Goal: Communication & Community: Ask a question

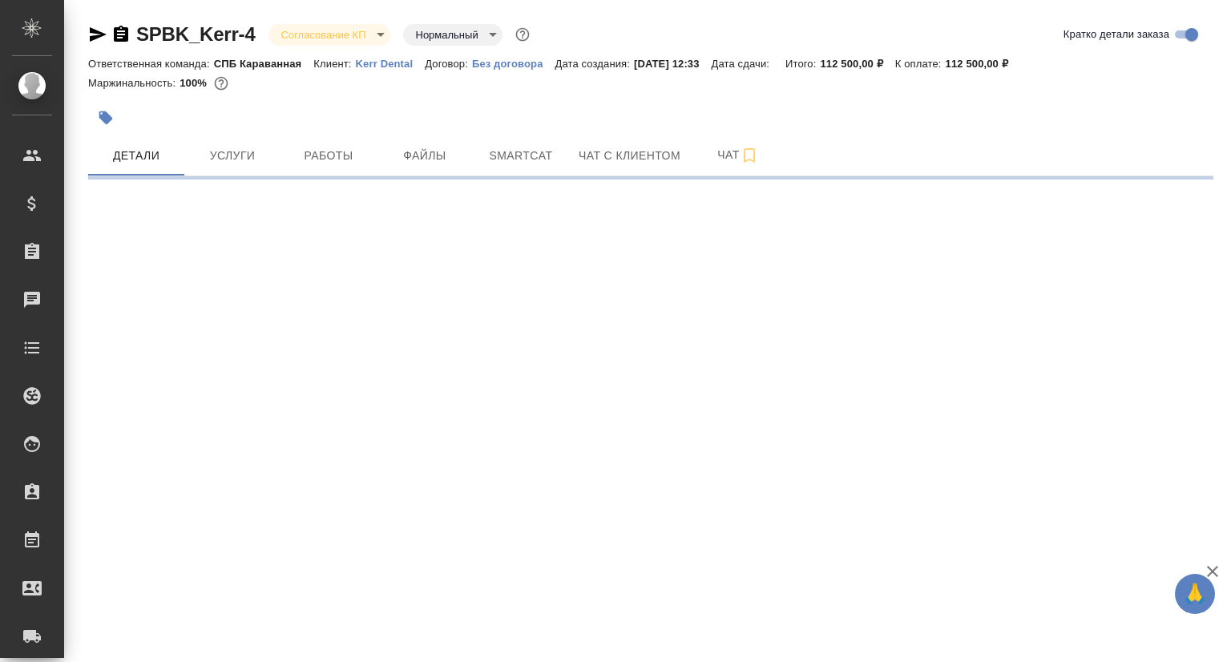
select select "RU"
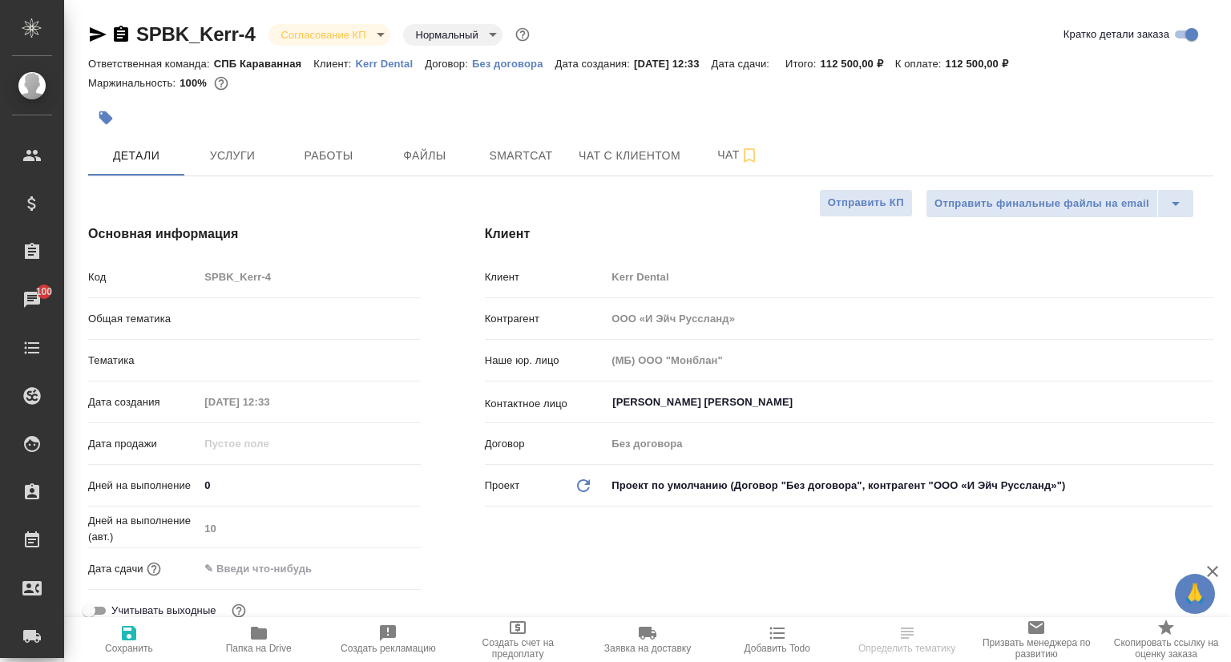
type textarea "x"
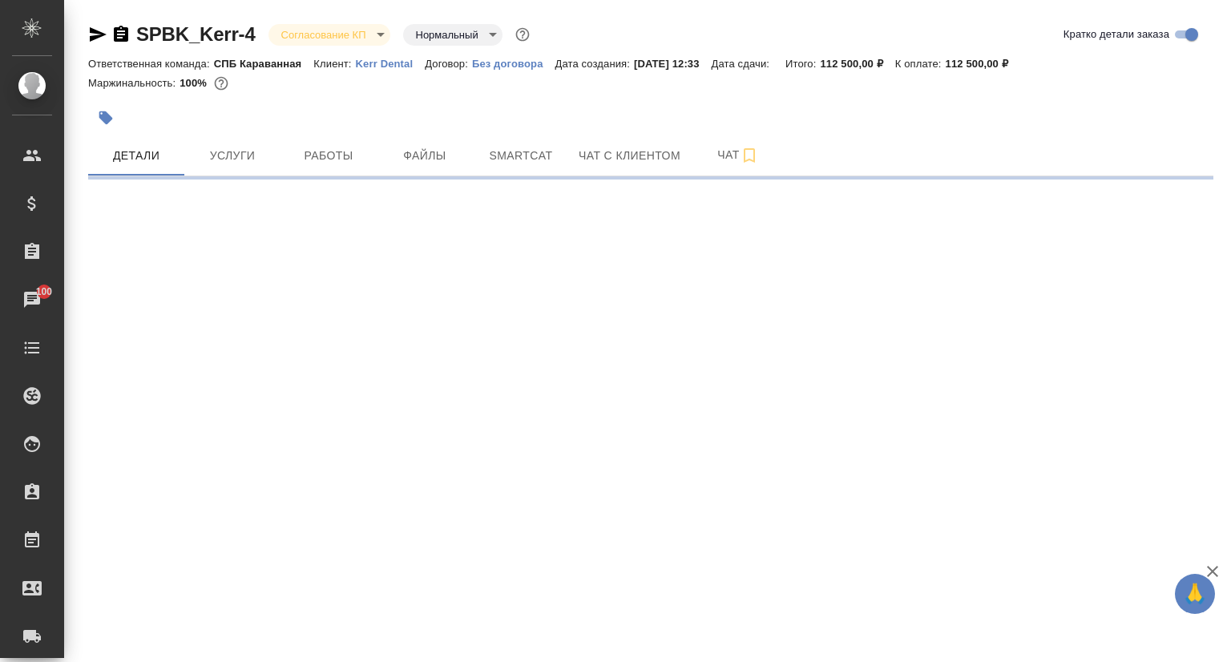
select select "RU"
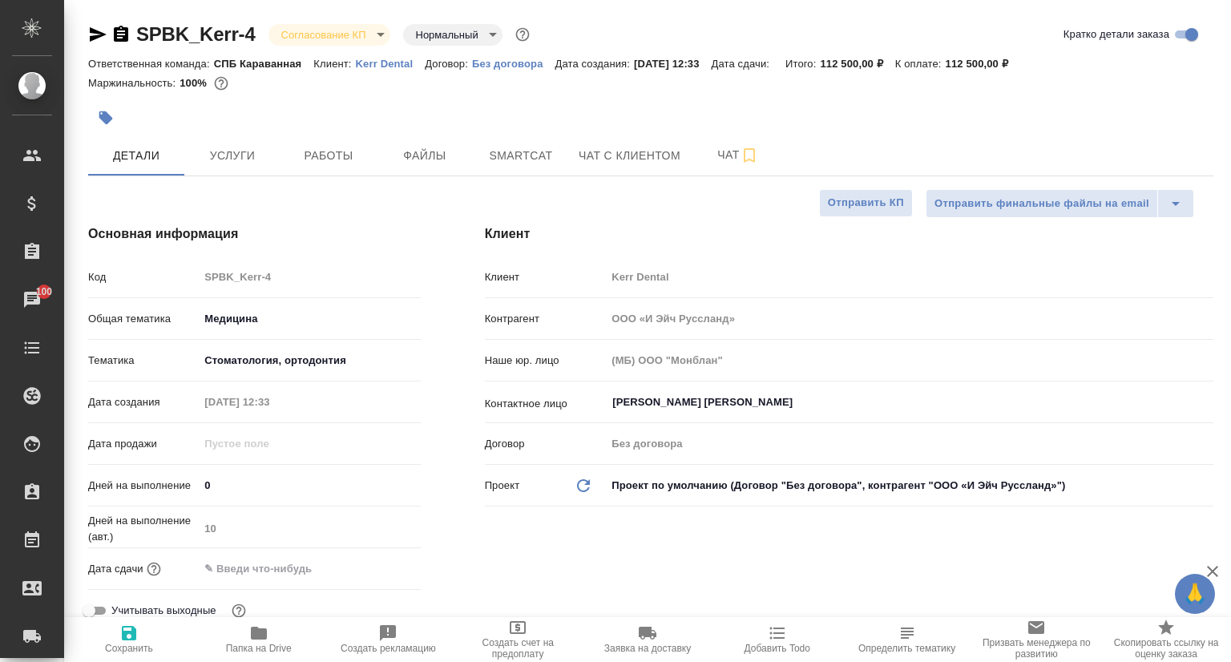
type textarea "x"
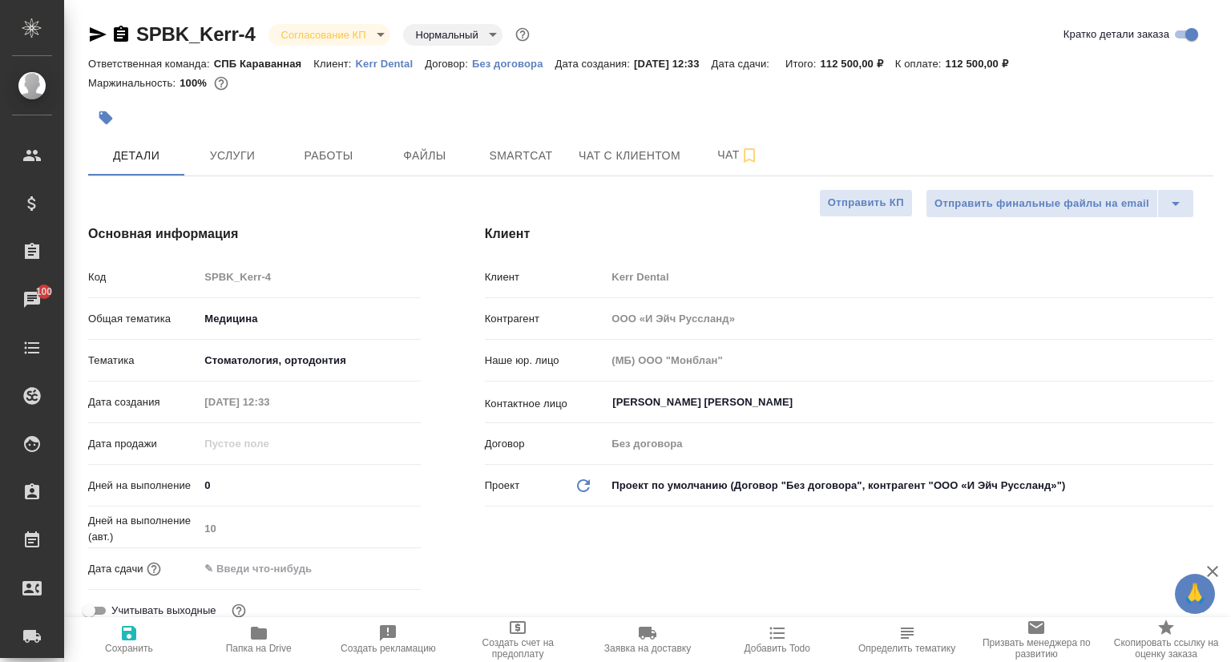
type textarea "x"
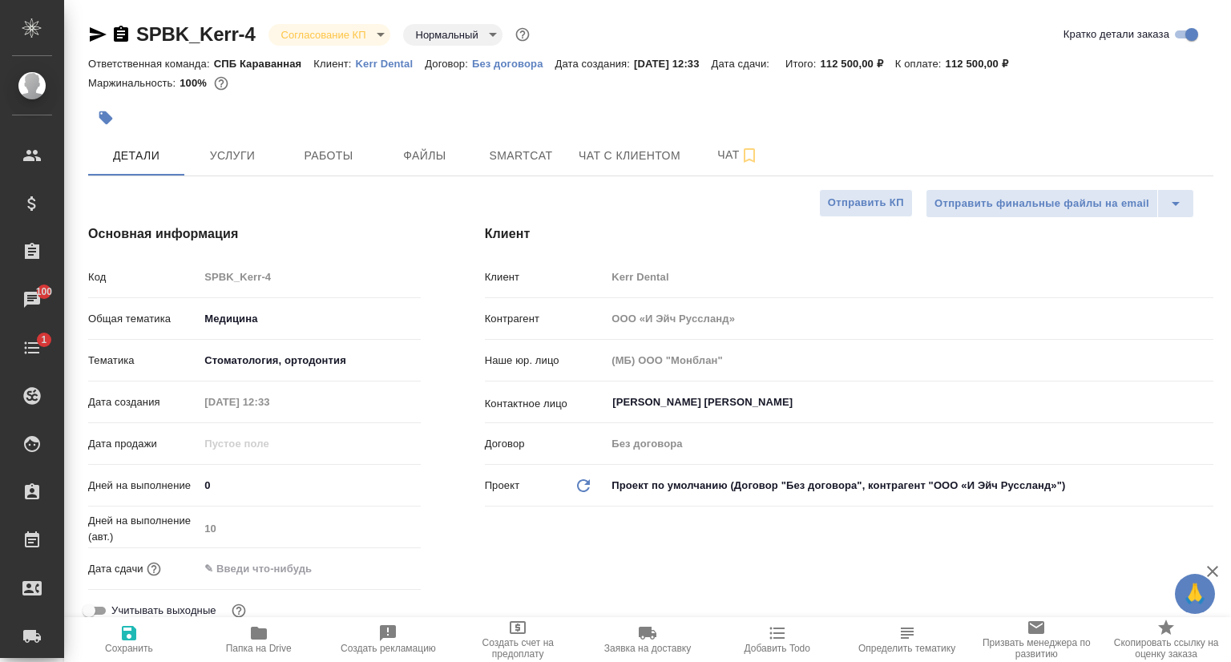
type textarea "x"
